Goal: Find specific page/section

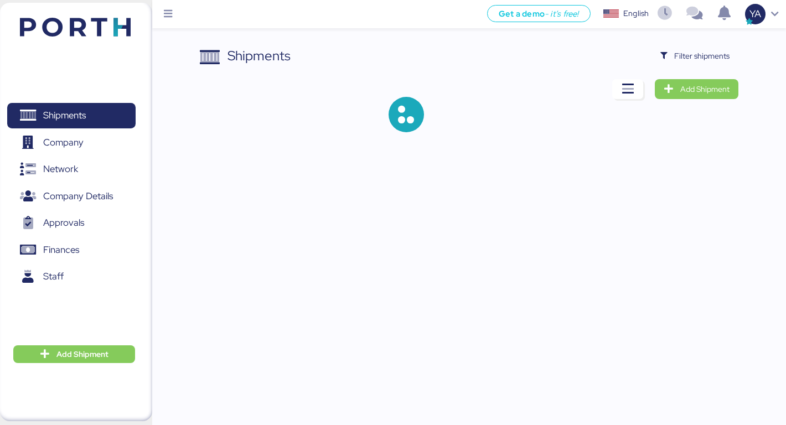
click at [720, 56] on span "Filter shipments" at bounding box center [701, 55] width 55 height 13
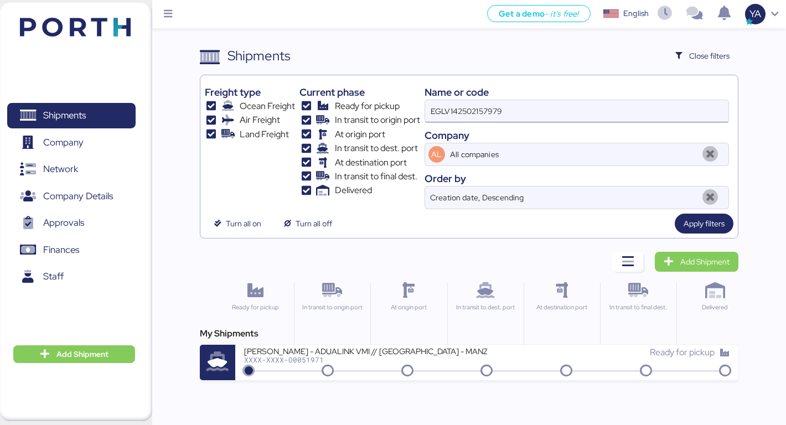
drag, startPoint x: 550, startPoint y: 126, endPoint x: 550, endPoint y: 121, distance: 5.6
click at [550, 126] on div "Name or code EGLV142502157979 Company AL All companies Order by Creation date, …" at bounding box center [577, 145] width 305 height 130
click at [550, 111] on input "EGLV142502157979" at bounding box center [577, 111] width 304 height 22
type input "chimon"
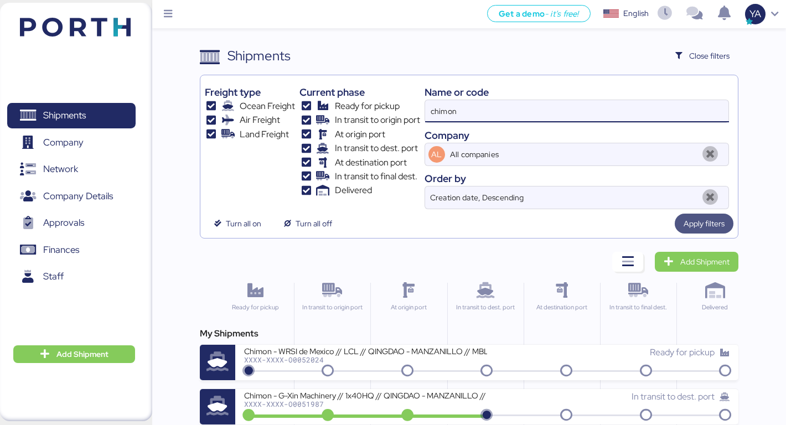
click at [689, 214] on span "Apply filters" at bounding box center [704, 224] width 59 height 20
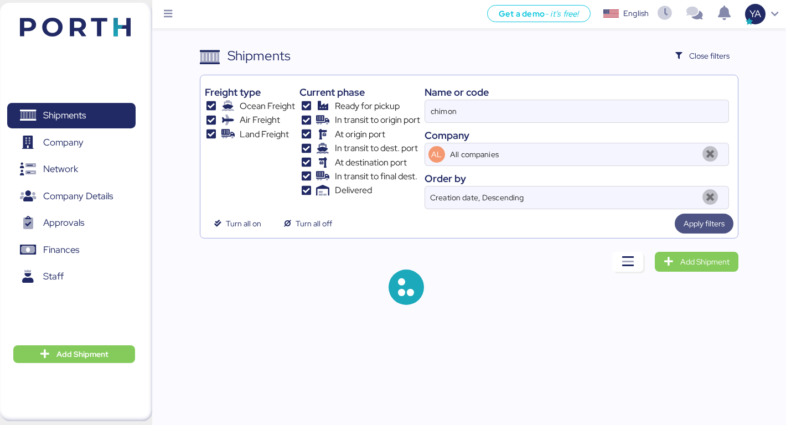
click at [696, 234] on div "Freight type Ocean Freight Air Freight Land Freight Current phase Ready for pic…" at bounding box center [469, 157] width 539 height 164
